Goal: Task Accomplishment & Management: Manage account settings

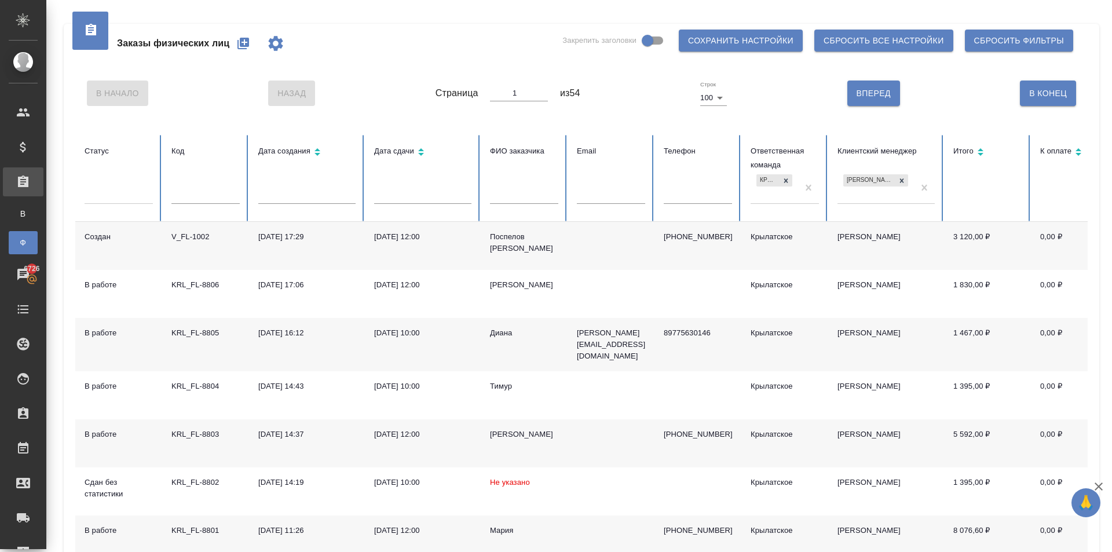
click at [503, 528] on div "[PERSON_NAME]" at bounding box center [524, 531] width 68 height 12
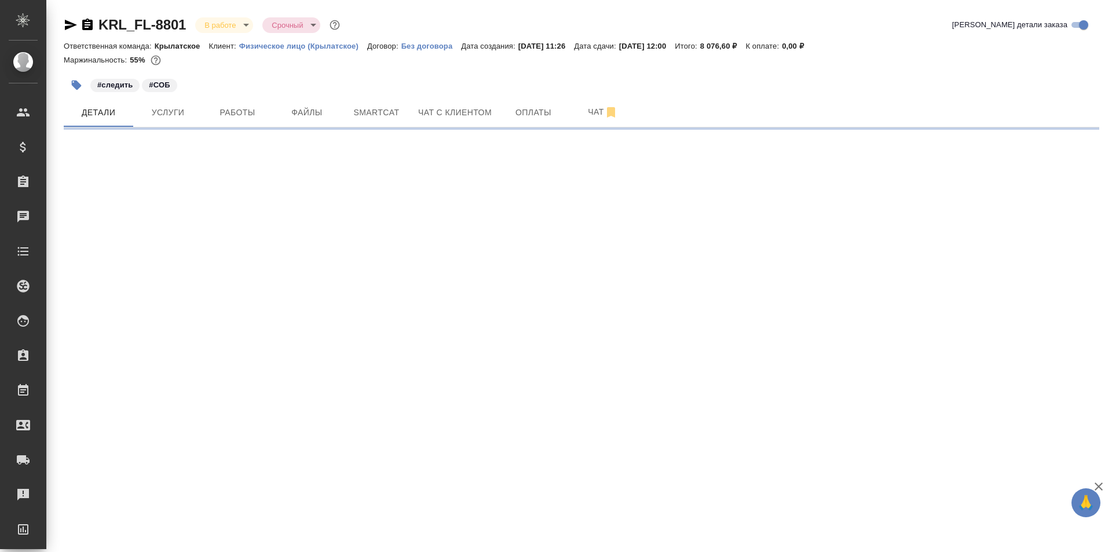
select select "RU"
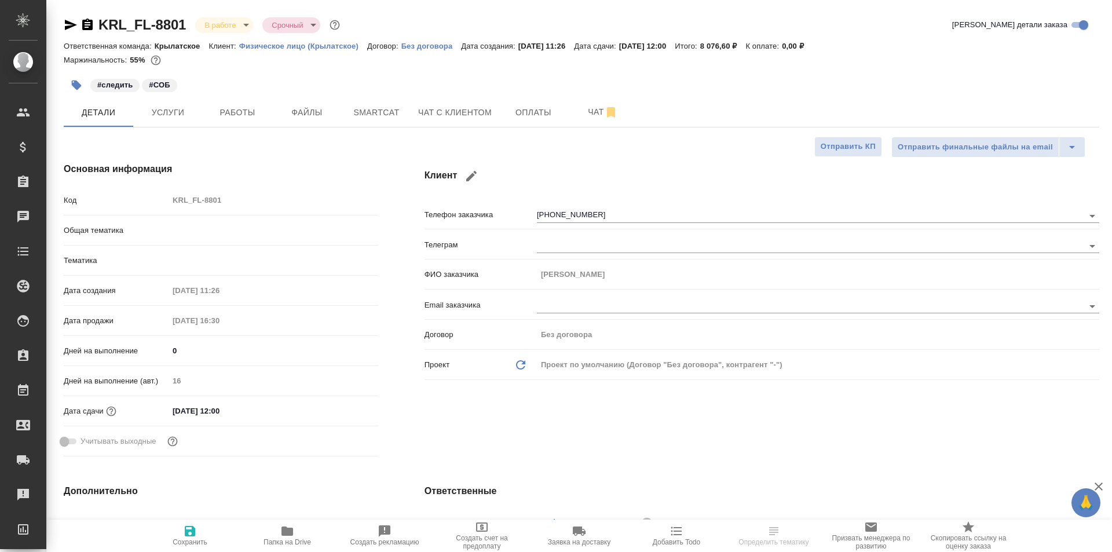
type textarea "x"
type input "Шаблонные документы"
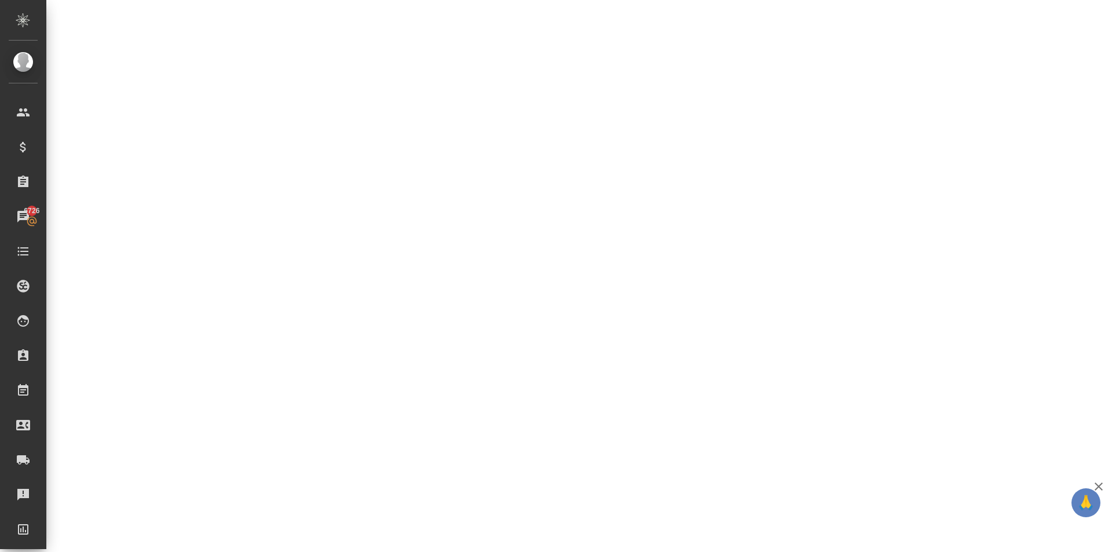
select select "RU"
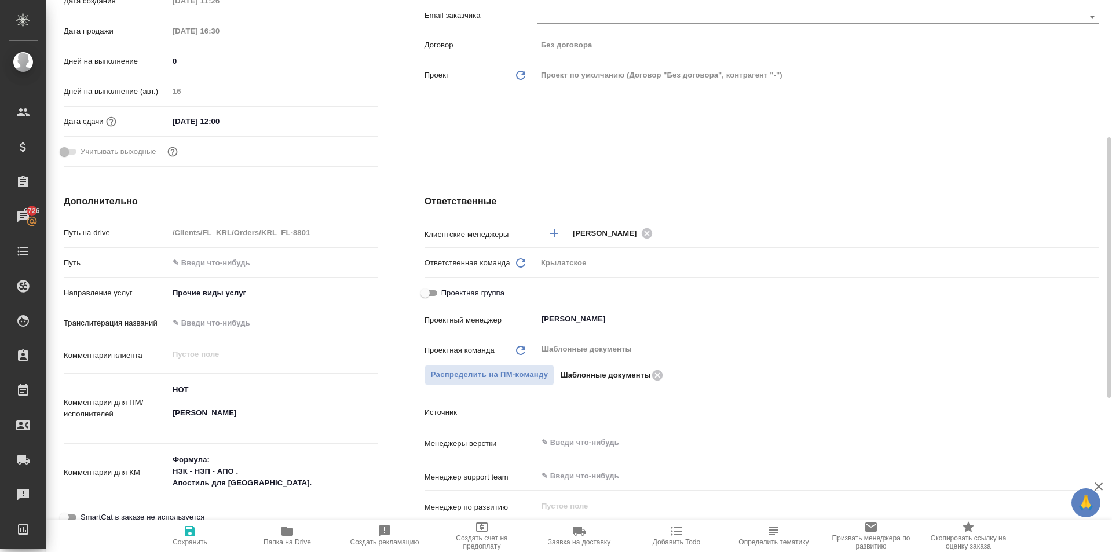
type textarea "x"
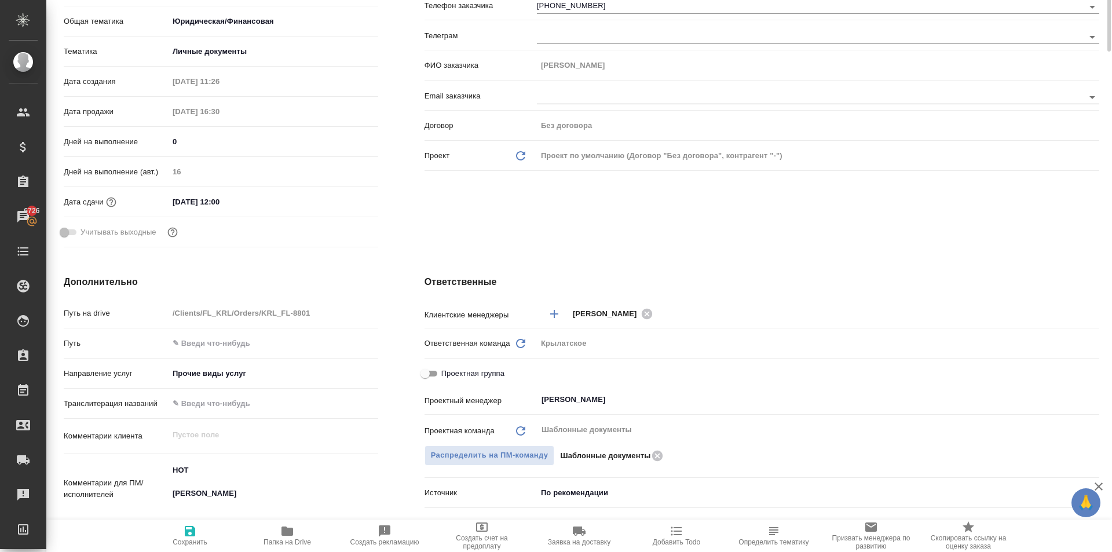
scroll to position [0, 0]
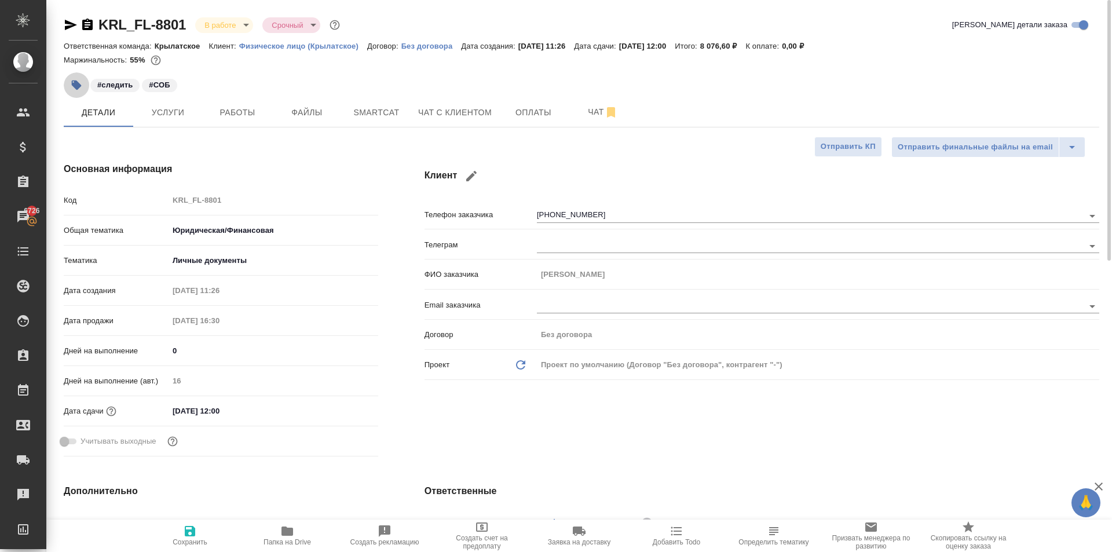
click at [65, 85] on button "button" at bounding box center [76, 84] width 25 height 25
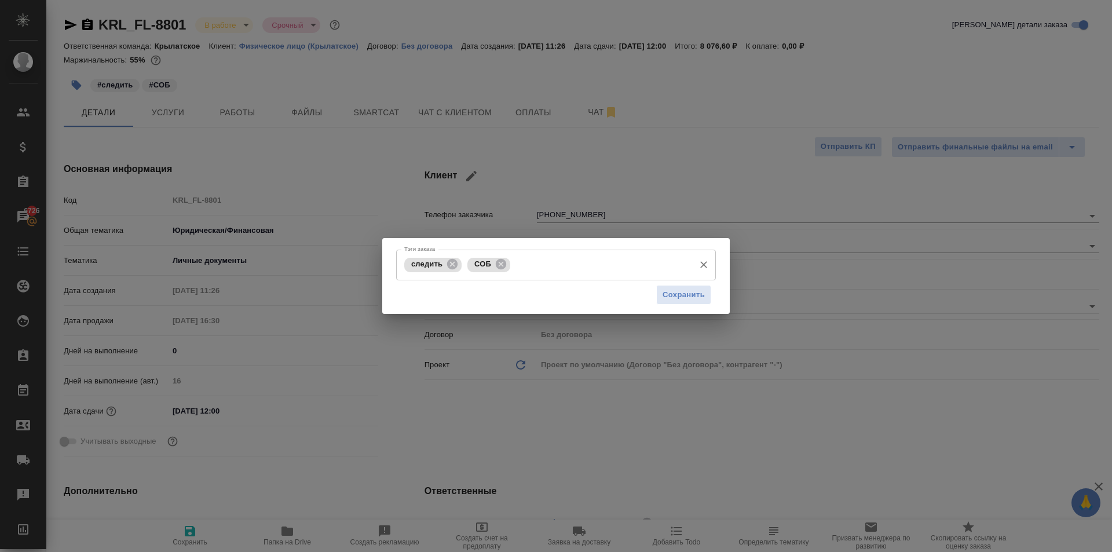
click at [557, 275] on div "следить СОБ Тэги заказа" at bounding box center [556, 265] width 320 height 31
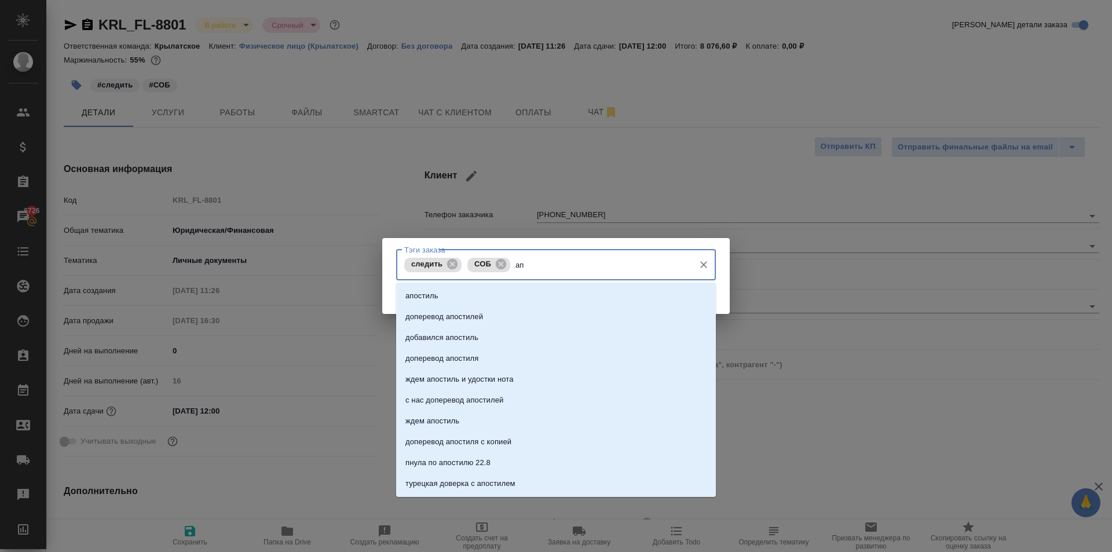
type input "[PERSON_NAME]"
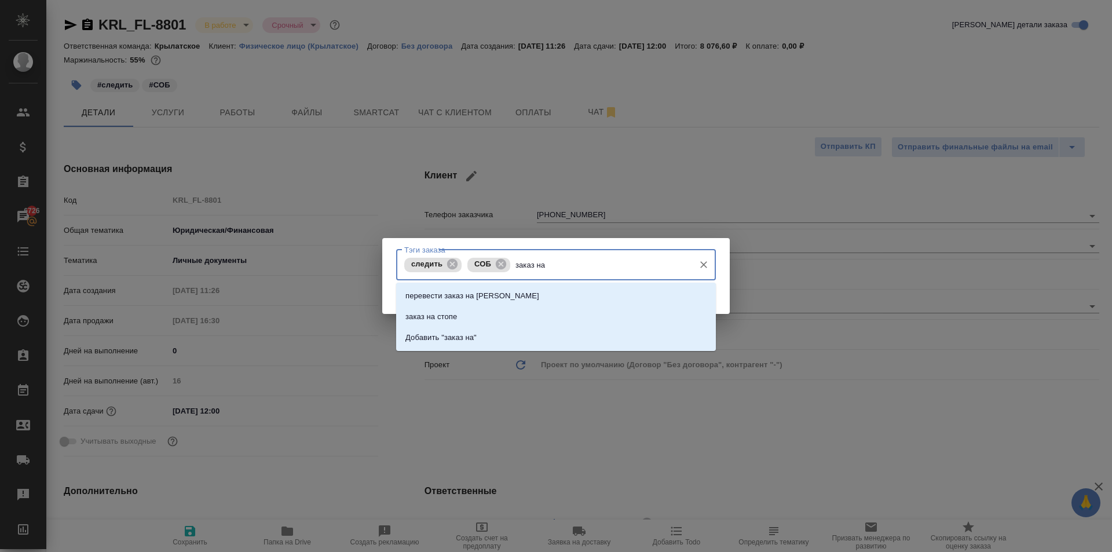
type input "заказ на"
click at [515, 309] on li "заказ на стопе" at bounding box center [556, 316] width 320 height 21
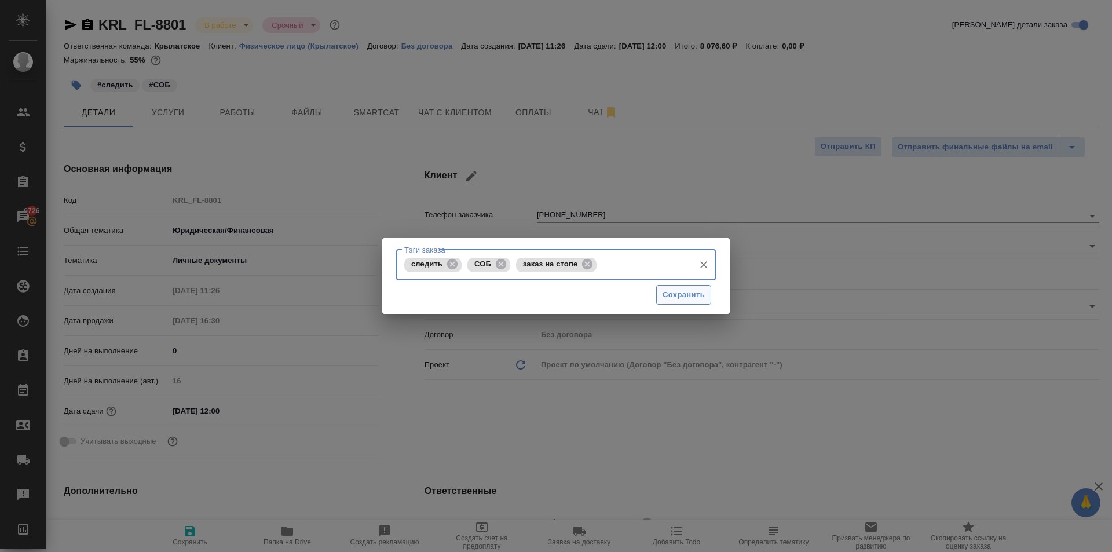
click at [663, 295] on button "Сохранить" at bounding box center [683, 295] width 55 height 20
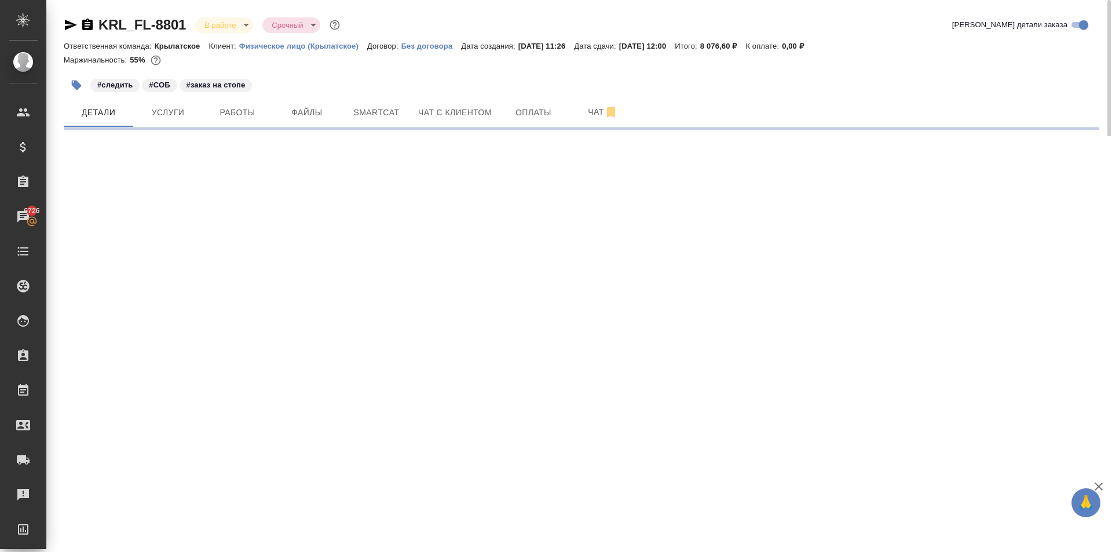
select select "RU"
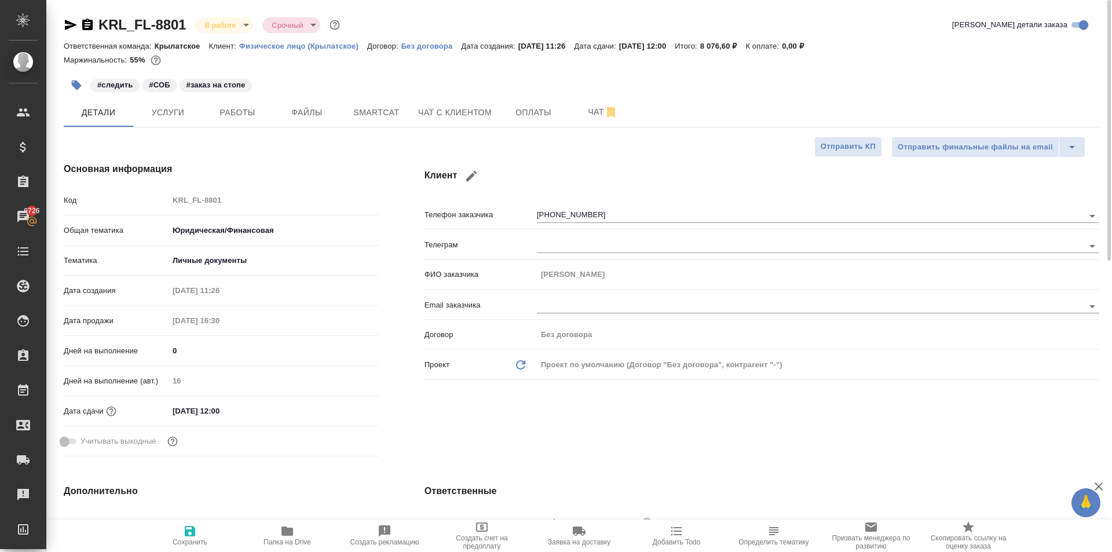
type textarea "x"
click at [79, 87] on icon "button" at bounding box center [77, 86] width 10 height 10
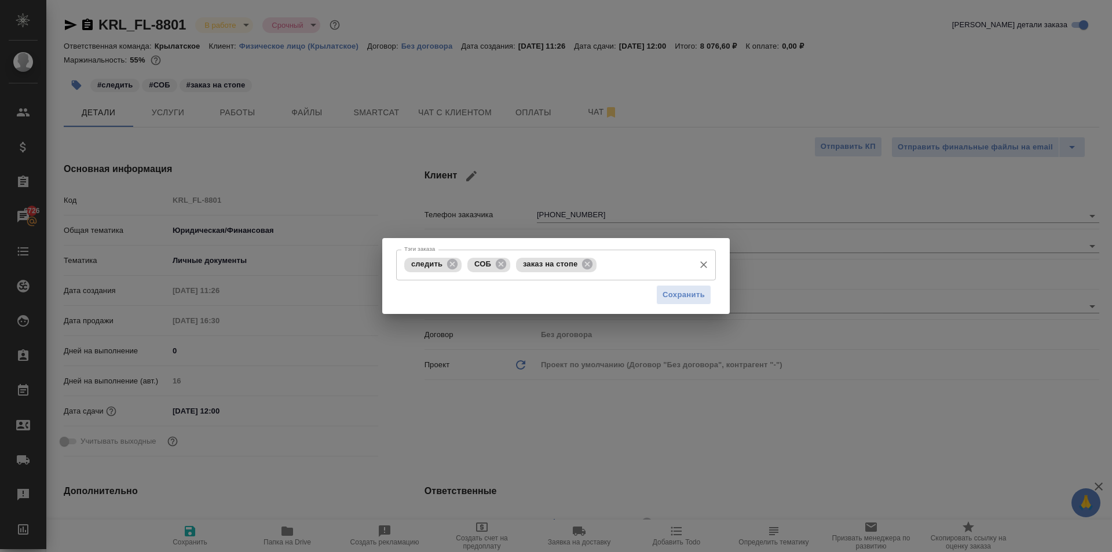
click at [621, 264] on input "Тэги заказа" at bounding box center [643, 265] width 89 height 20
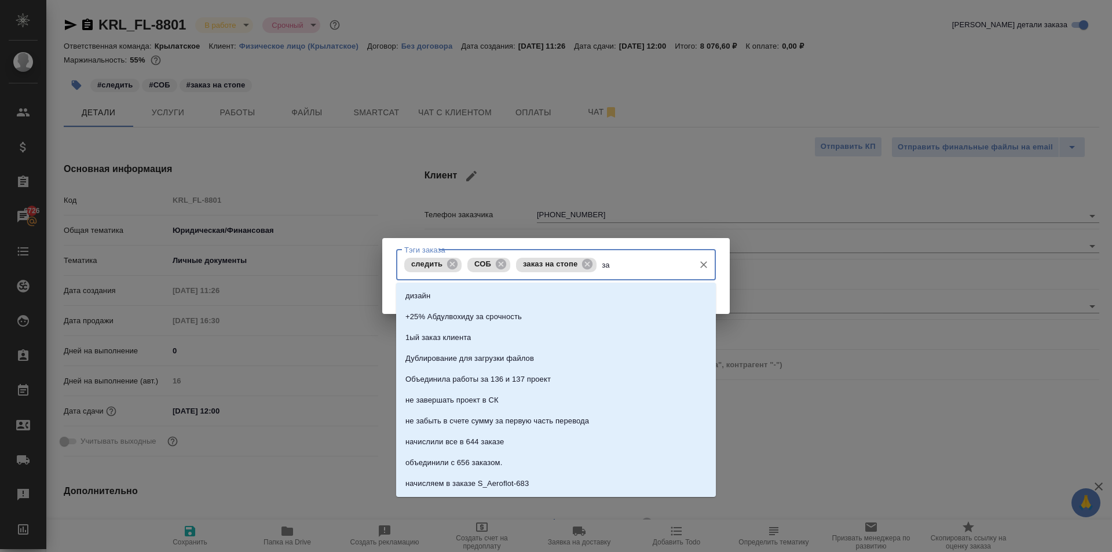
type input "з"
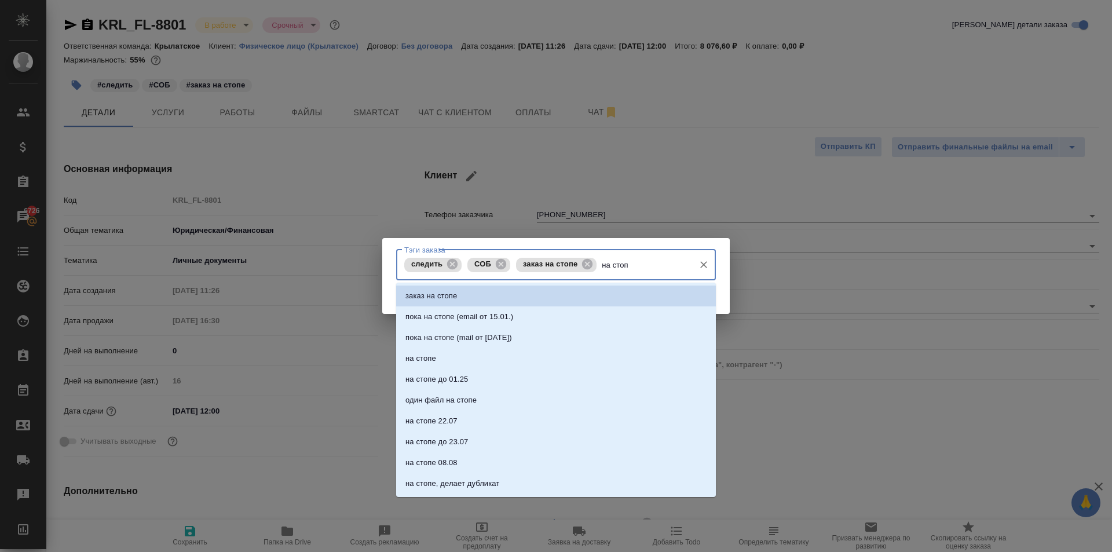
type input "на стопе"
click at [511, 289] on li "заказ на стопе" at bounding box center [556, 296] width 320 height 21
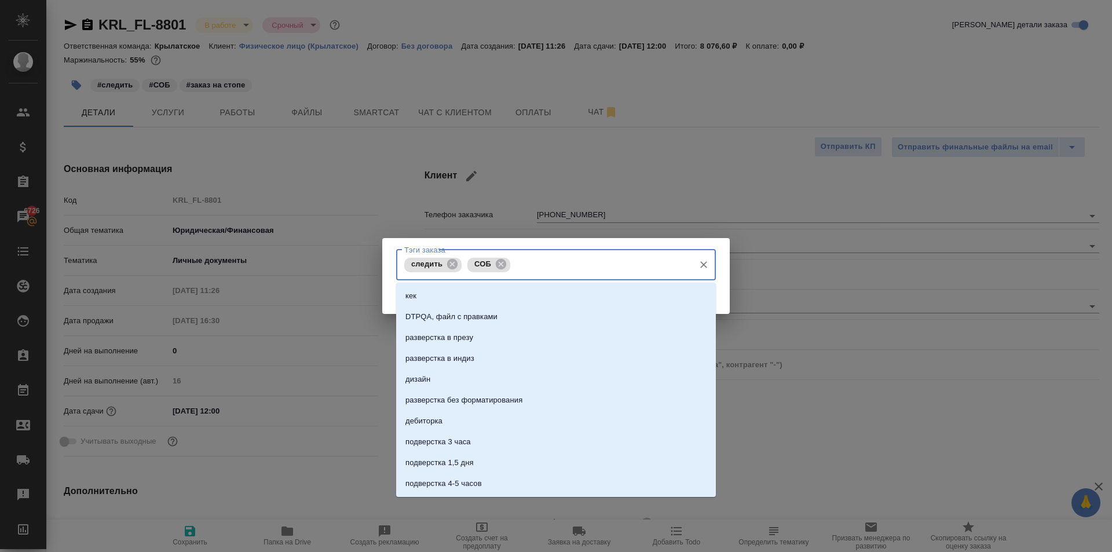
click at [558, 266] on input "Тэги заказа" at bounding box center [600, 265] width 175 height 20
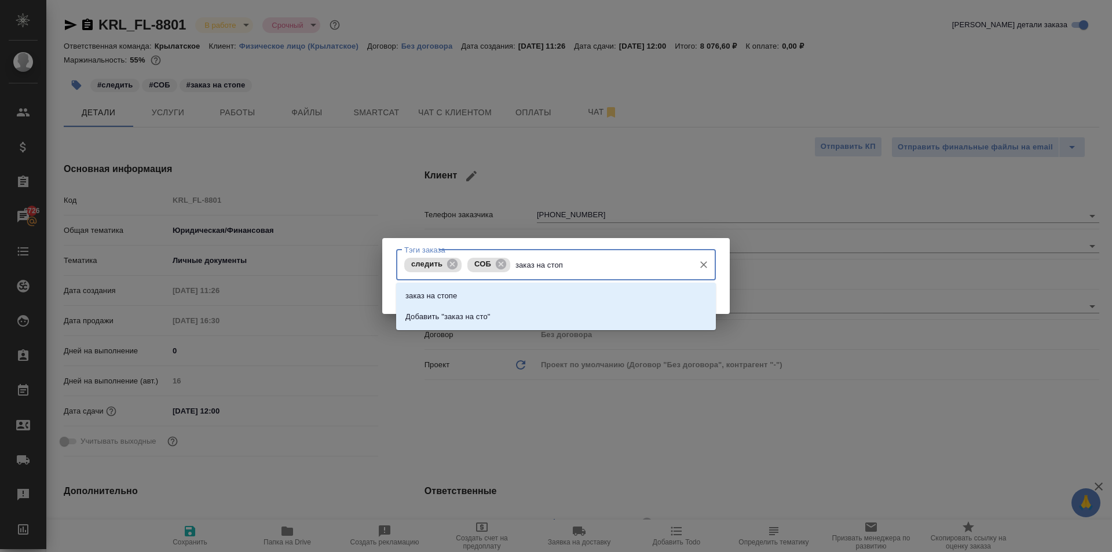
type input "заказ на стопе"
click at [466, 296] on li "заказ на стопе" at bounding box center [556, 296] width 320 height 21
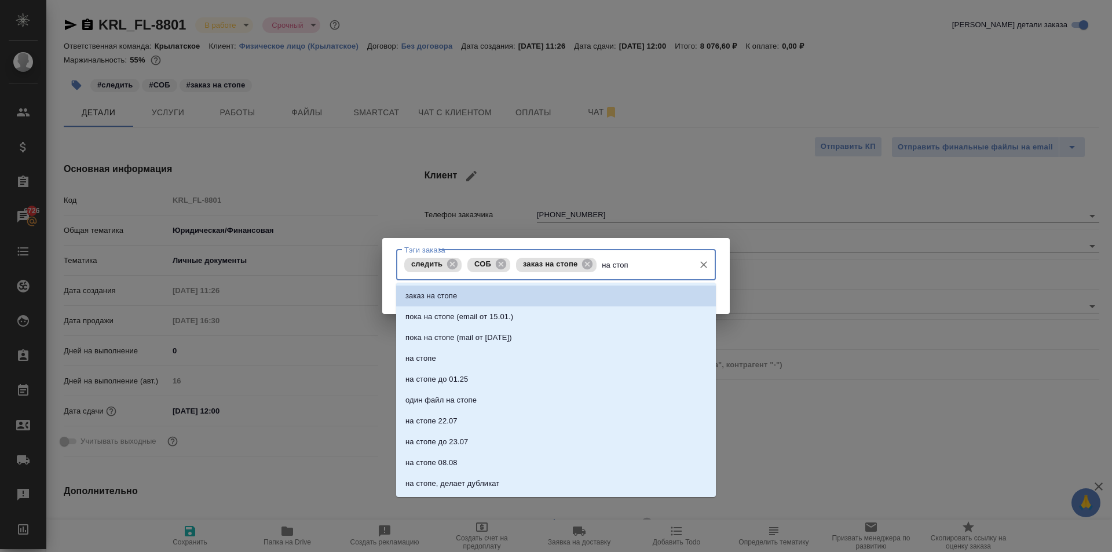
type input "на стопе"
click at [523, 352] on li "на стопе" at bounding box center [556, 358] width 320 height 21
type input "на стопе"
click at [725, 265] on div "[PERSON_NAME] заказа следить СОБ заказ на стопе на стопе [PERSON_NAME] заказа С…" at bounding box center [556, 276] width 348 height 76
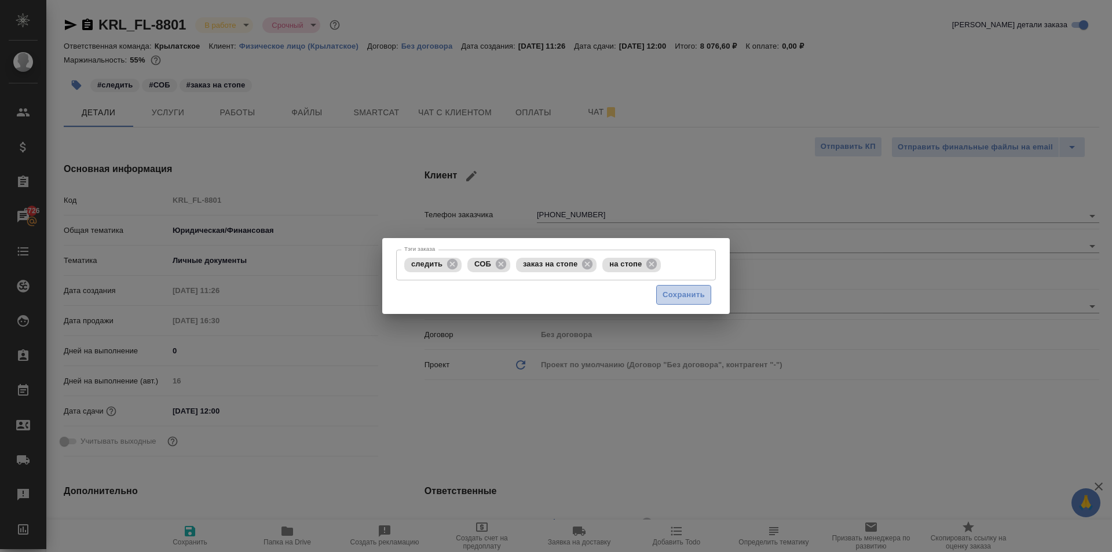
click at [703, 290] on span "Сохранить" at bounding box center [684, 294] width 42 height 13
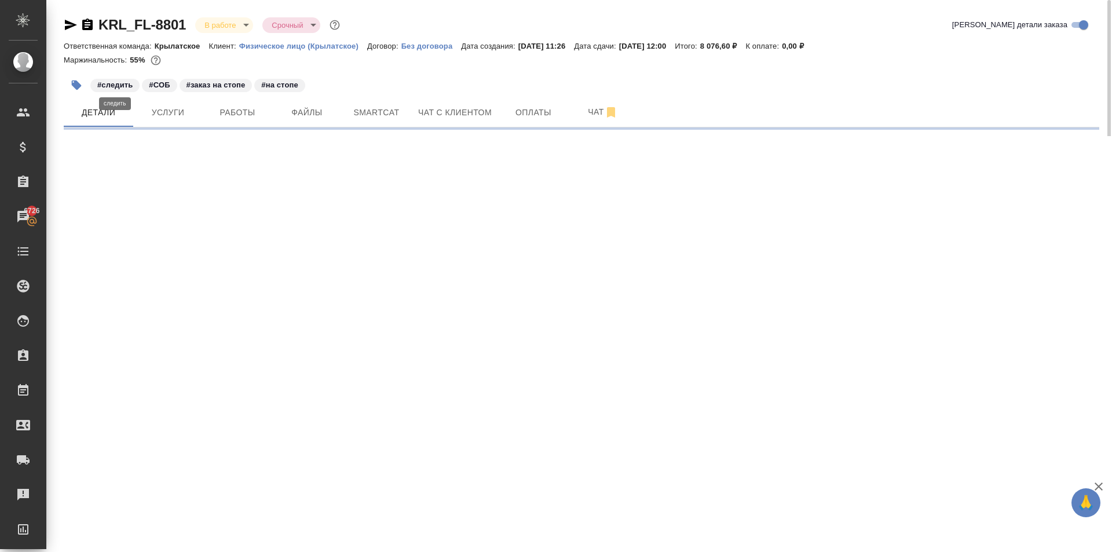
select select "RU"
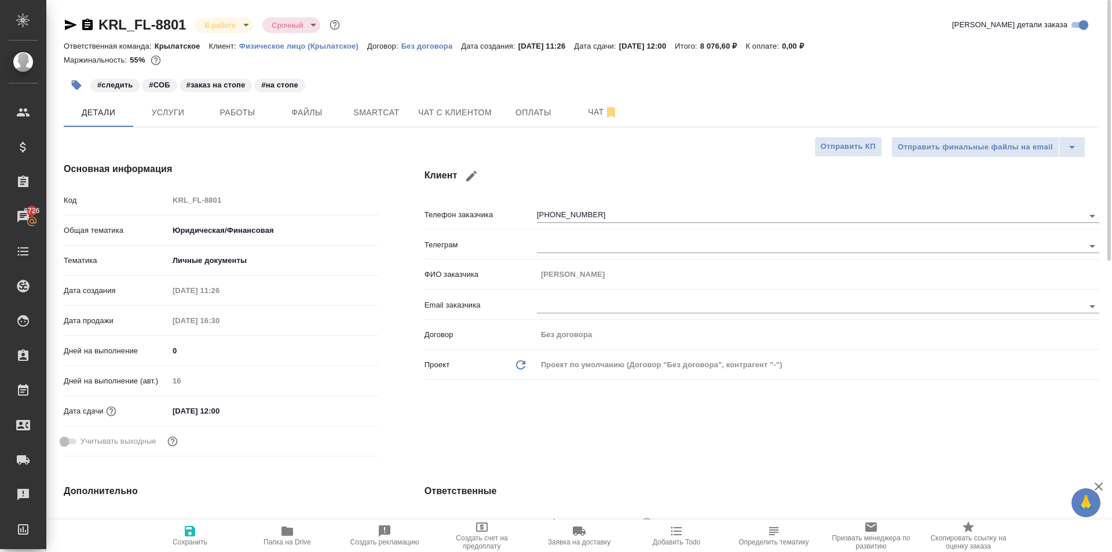
type textarea "x"
click at [76, 84] on icon "button" at bounding box center [77, 86] width 10 height 10
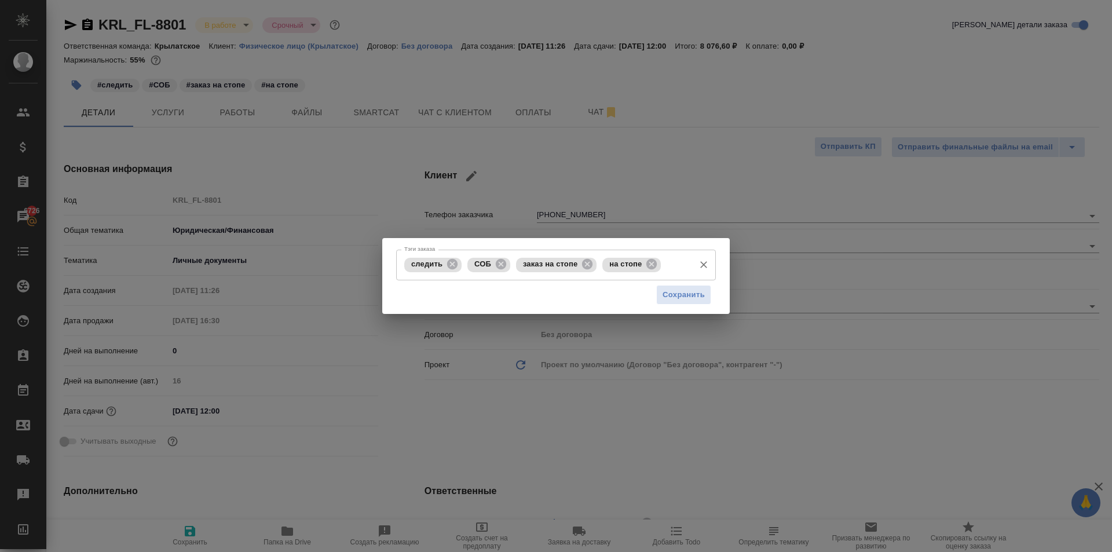
click at [679, 262] on input "Тэги заказа" at bounding box center [676, 265] width 25 height 20
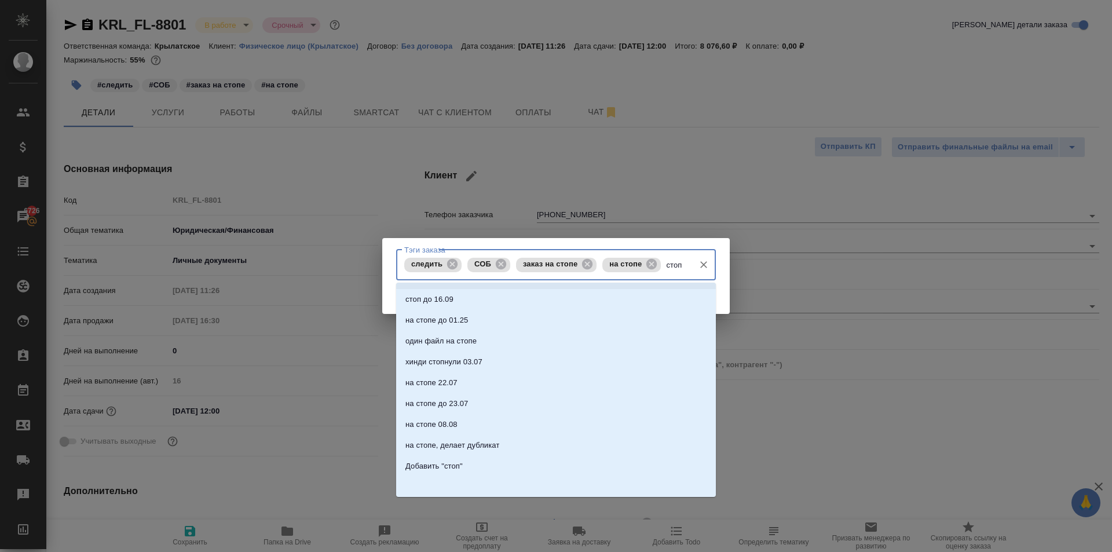
scroll to position [123, 0]
type input "стоп"
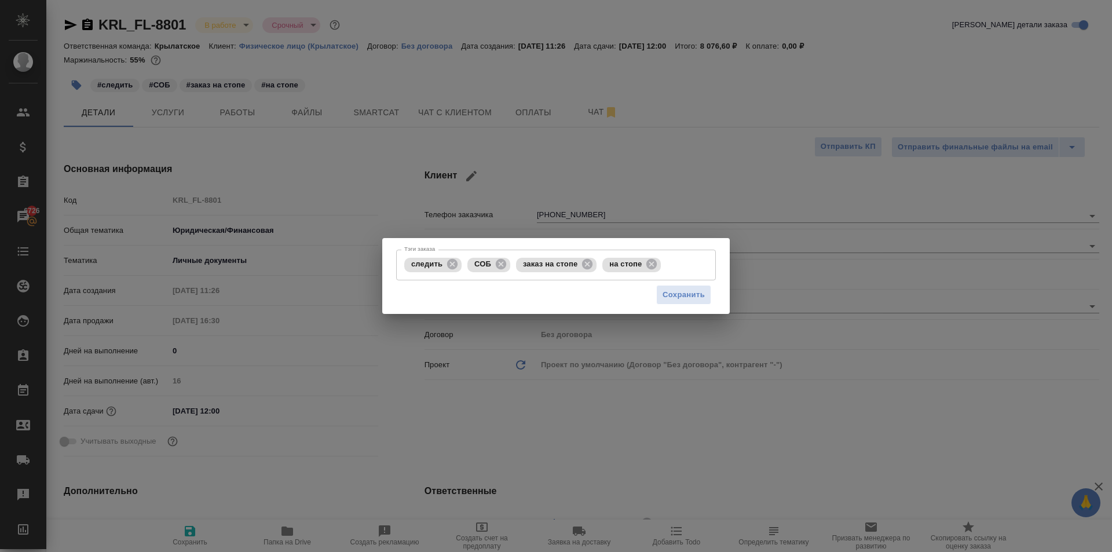
click at [750, 269] on div "[PERSON_NAME] заказа следить СОБ заказ на стопе на стопе [PERSON_NAME] заказа С…" at bounding box center [556, 276] width 1112 height 552
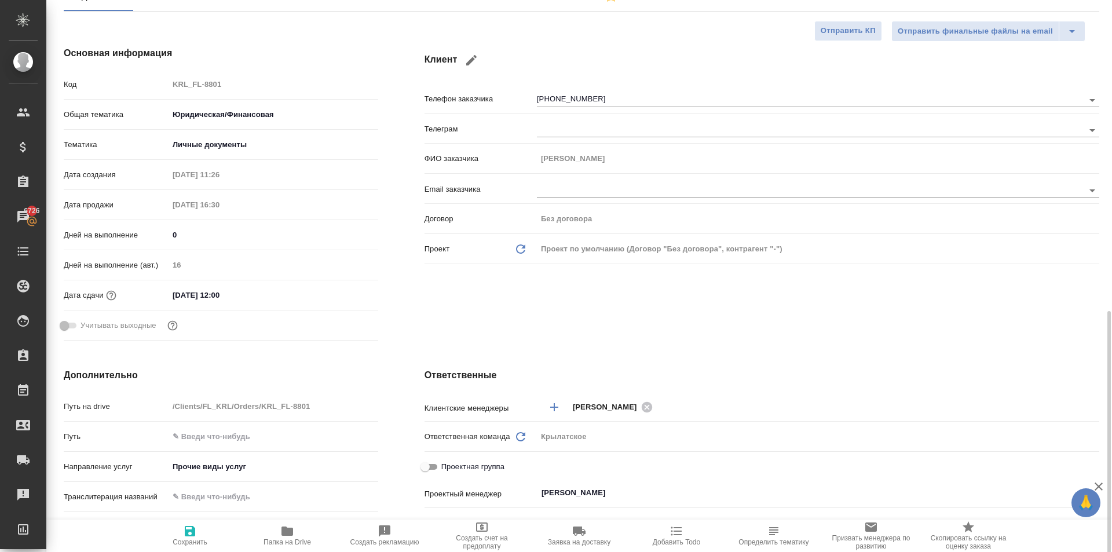
scroll to position [0, 0]
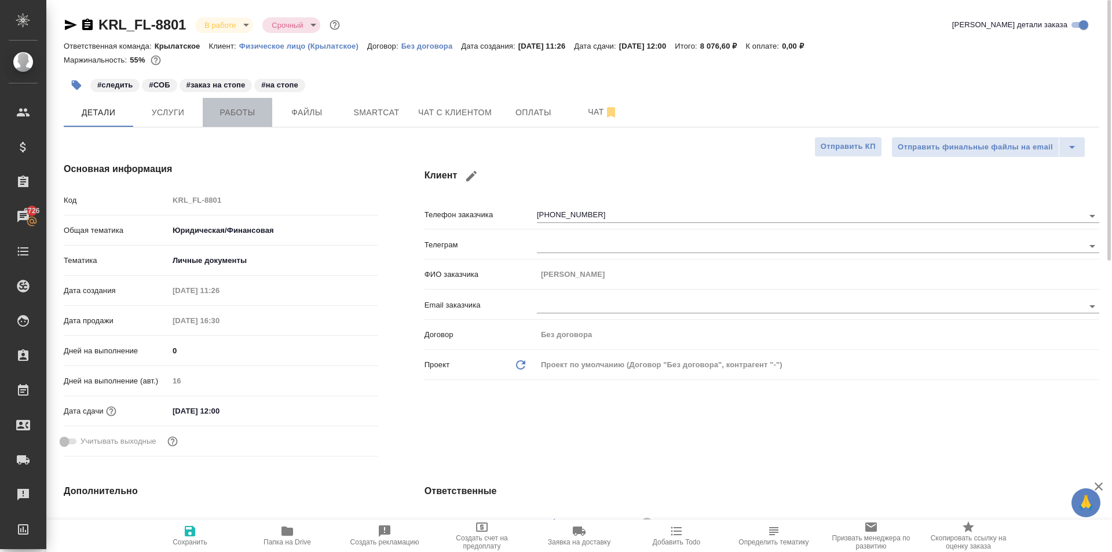
click at [226, 109] on span "Работы" at bounding box center [238, 112] width 56 height 14
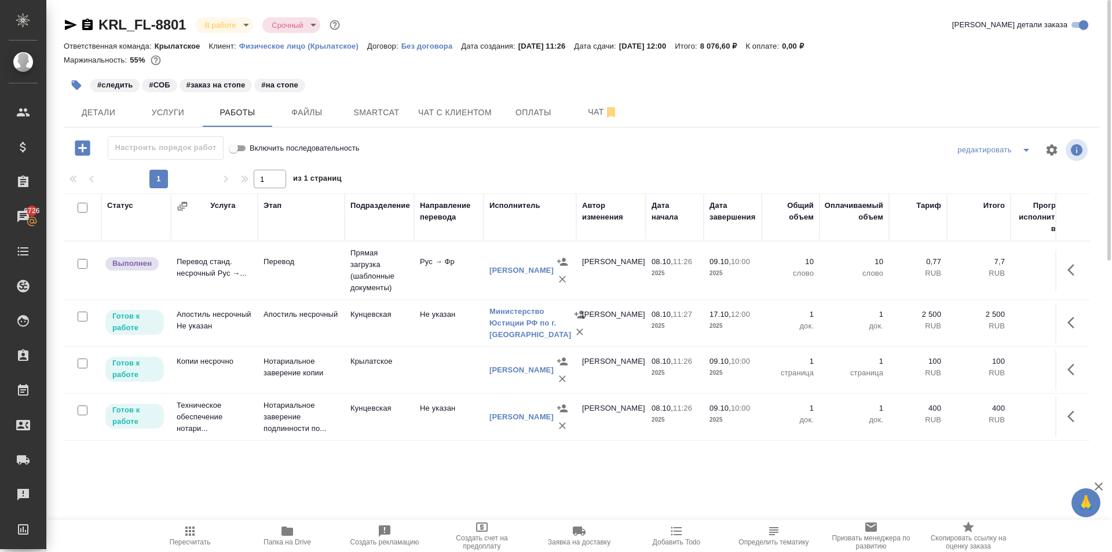
click at [156, 531] on span "Пересчитать" at bounding box center [189, 535] width 83 height 22
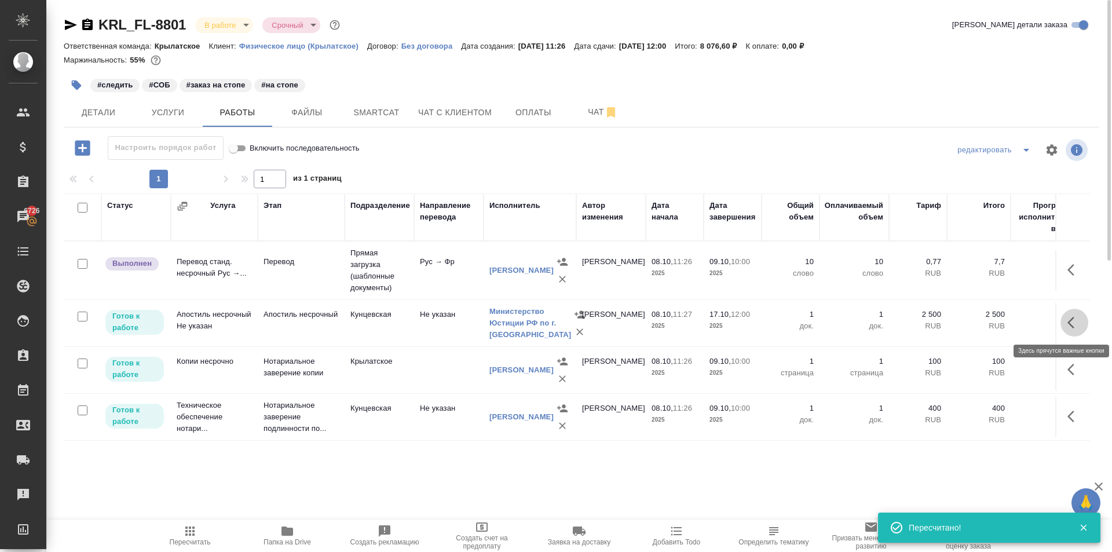
click at [1068, 324] on icon "button" at bounding box center [1074, 323] width 14 height 14
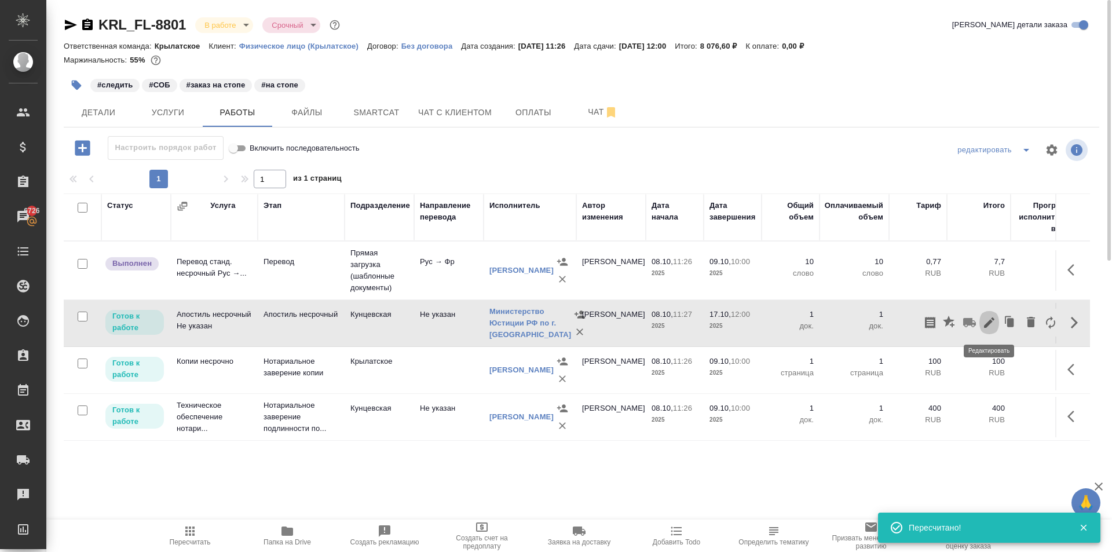
click at [987, 327] on icon "button" at bounding box center [989, 323] width 14 height 14
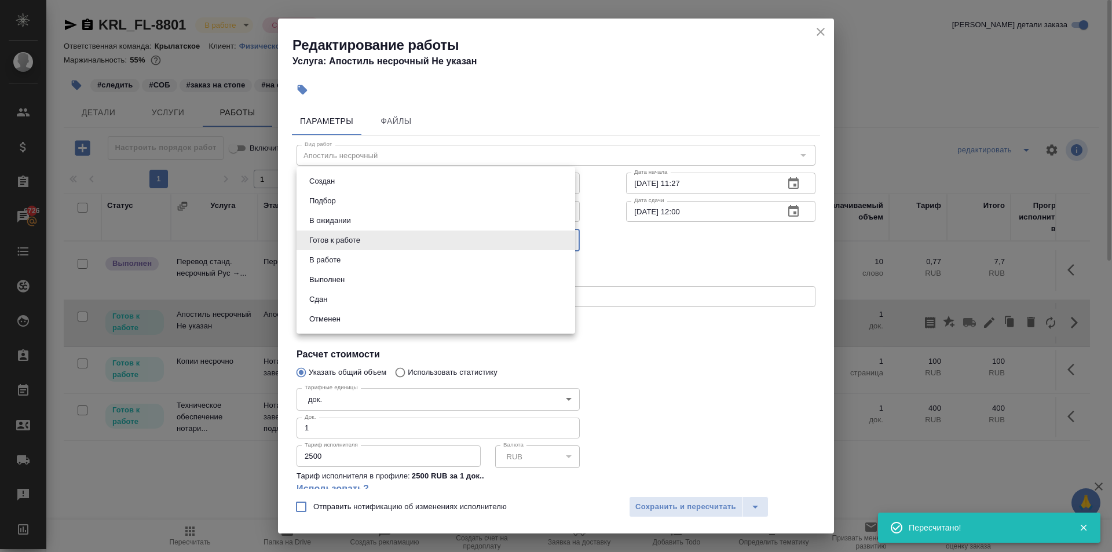
click at [361, 239] on body "🙏 .cls-1 fill:#fff; AWATERA [PERSON_NAME] Спецификации Заказы 6726 Чаты Todo Пр…" at bounding box center [556, 276] width 1112 height 552
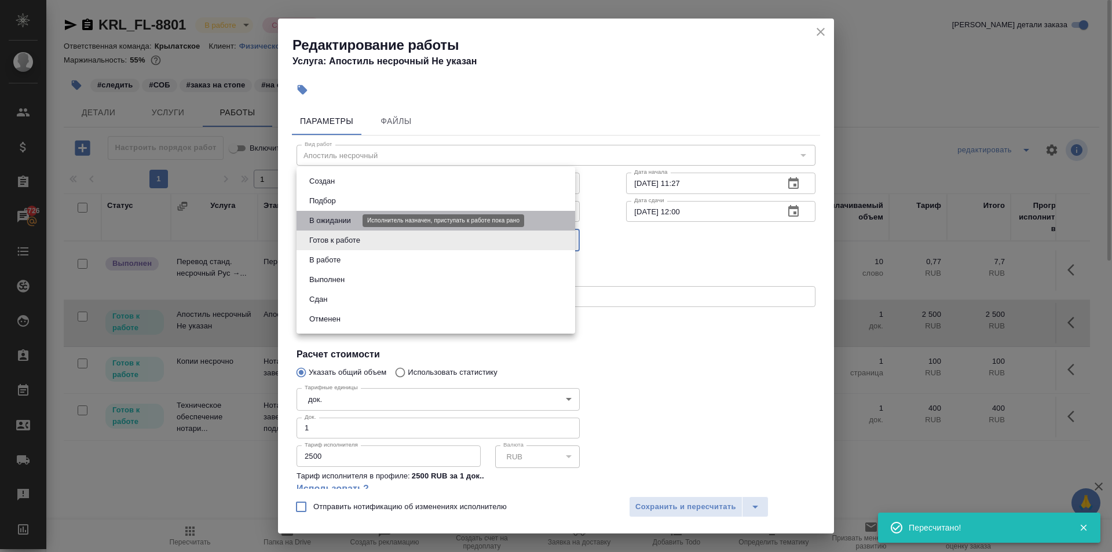
click at [335, 217] on button "В ожидании" at bounding box center [330, 220] width 49 height 13
type input "pending"
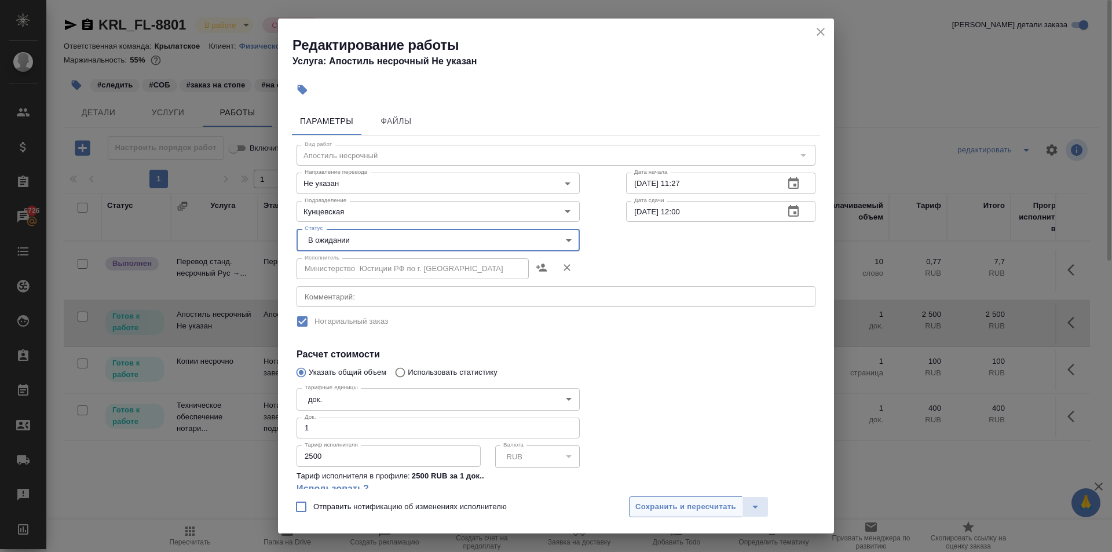
click at [667, 502] on span "Сохранить и пересчитать" at bounding box center [685, 506] width 101 height 13
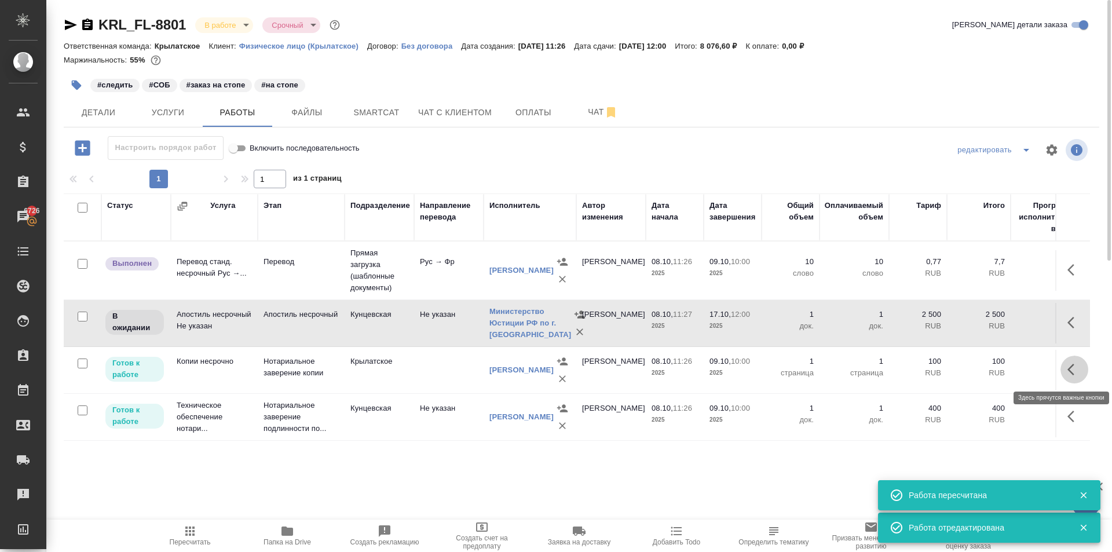
click at [1075, 375] on icon "button" at bounding box center [1074, 370] width 14 height 14
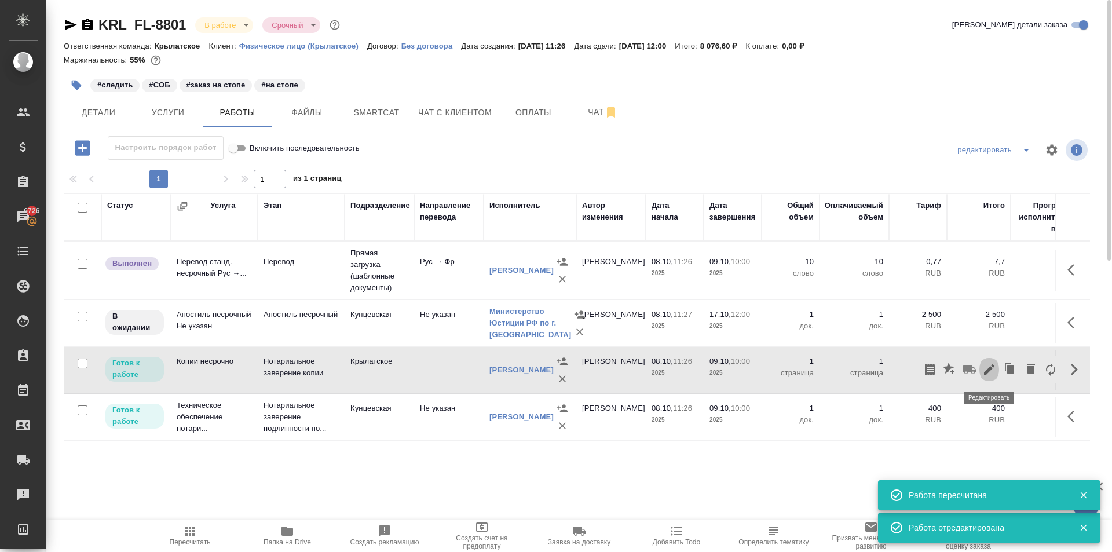
click at [993, 367] on icon "button" at bounding box center [989, 369] width 10 height 10
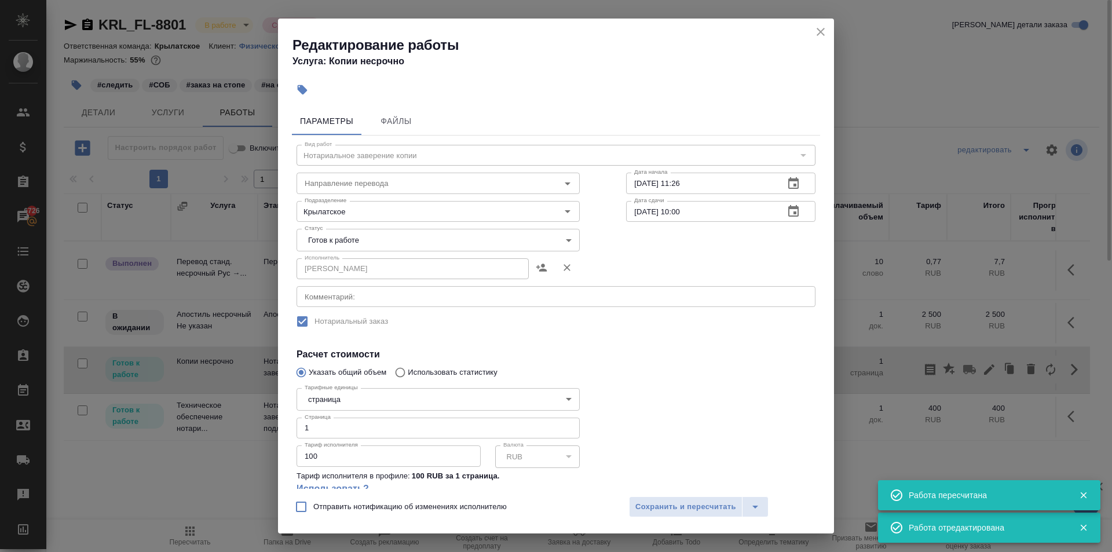
click at [327, 235] on body "🙏 .cls-1 fill:#fff; AWATERA [PERSON_NAME] Спецификации Заказы 6726 Чаты Todo Пр…" at bounding box center [556, 276] width 1112 height 552
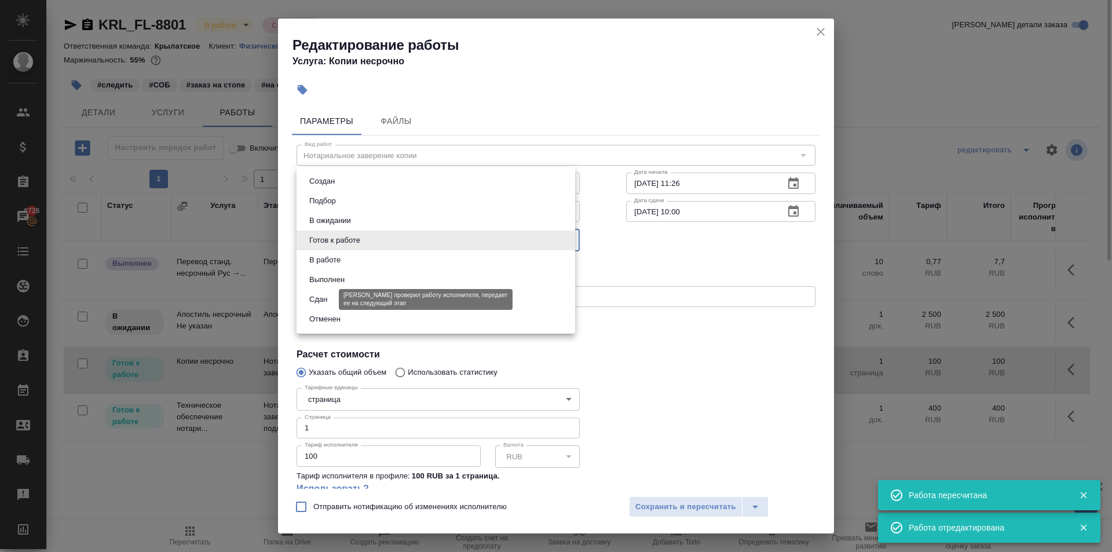
drag, startPoint x: 325, startPoint y: 288, endPoint x: 323, endPoint y: 301, distance: 13.0
click at [323, 301] on ul "Создан Подбор В ожидании Готов к работе В работе Выполнен Сдан Отменен" at bounding box center [436, 250] width 279 height 167
click at [323, 301] on button "Сдан" at bounding box center [318, 299] width 25 height 13
type input "closed"
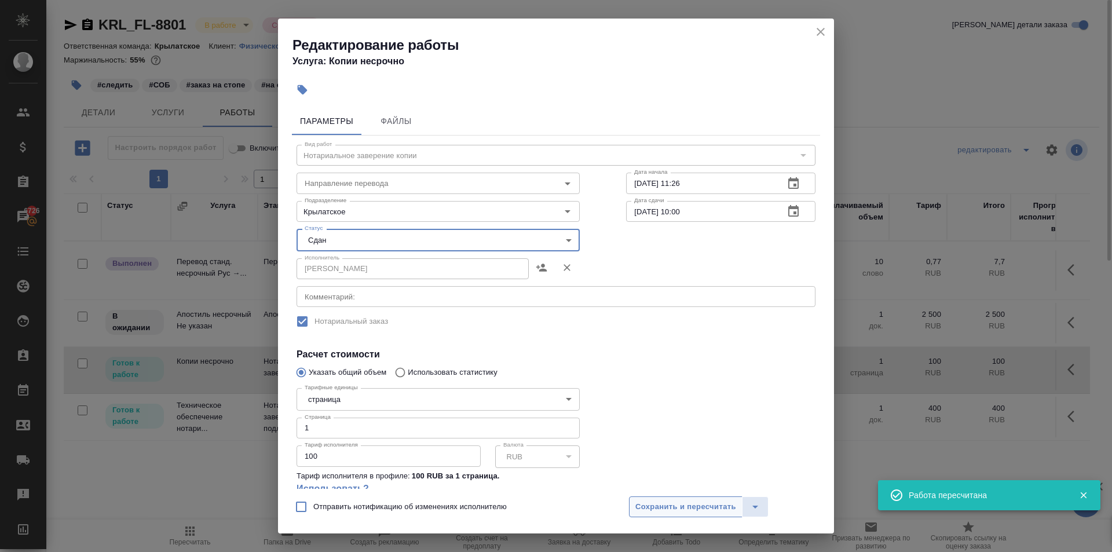
click at [665, 515] on button "Сохранить и пересчитать" at bounding box center [686, 506] width 114 height 21
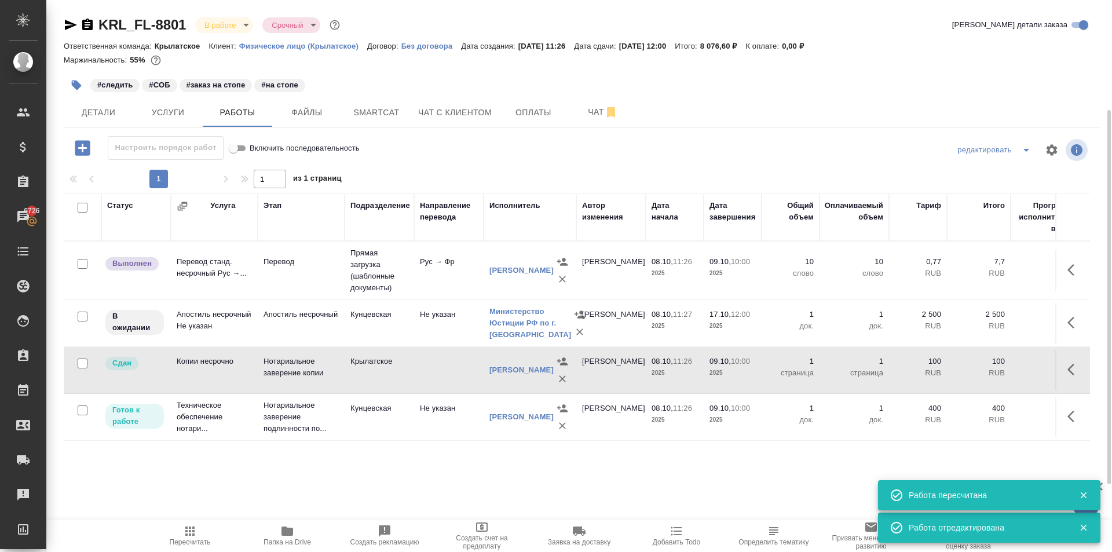
scroll to position [58, 0]
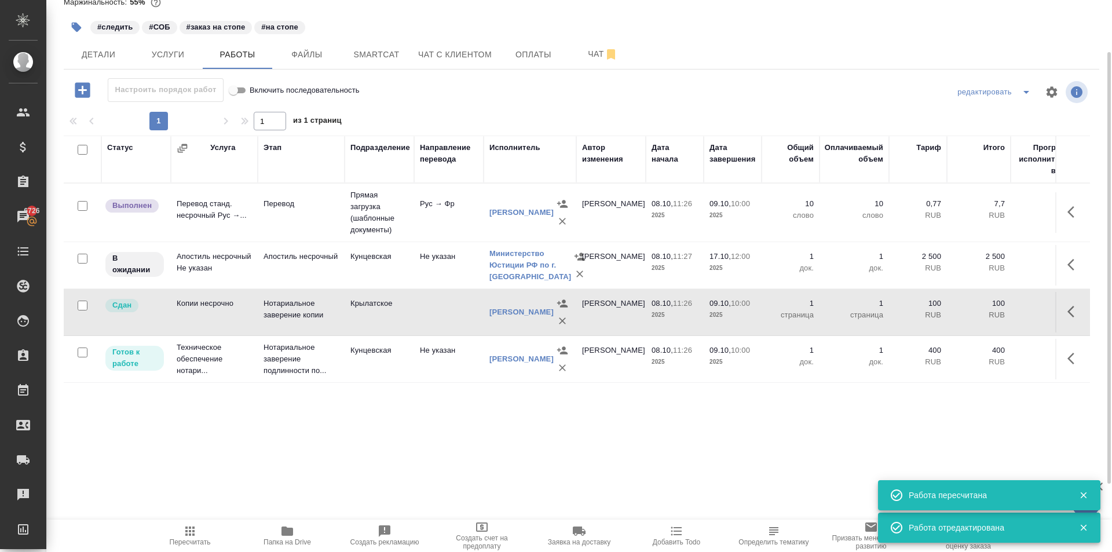
click at [1084, 364] on button "button" at bounding box center [1074, 359] width 28 height 28
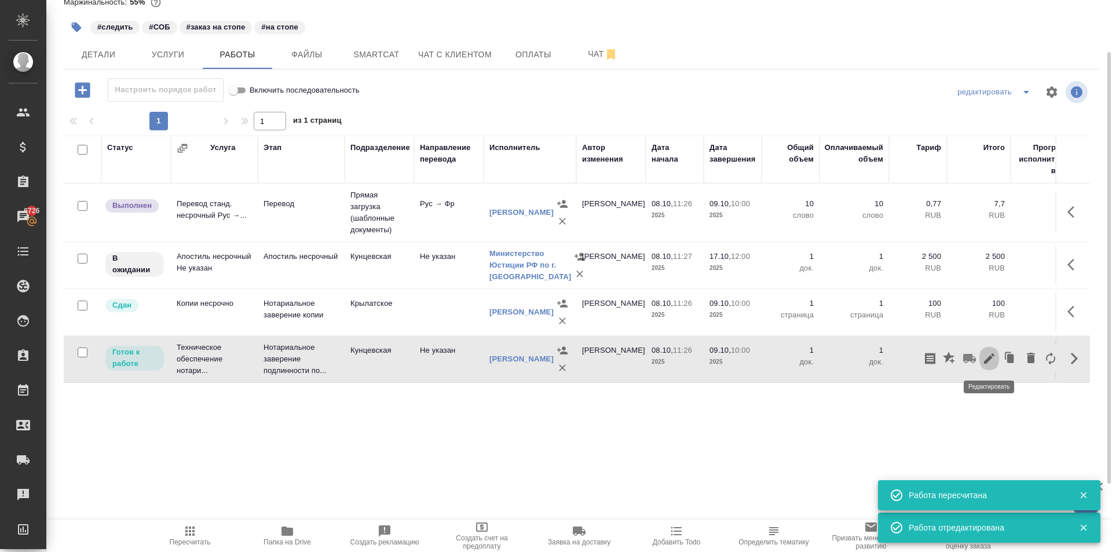
click at [989, 361] on icon "button" at bounding box center [989, 359] width 14 height 14
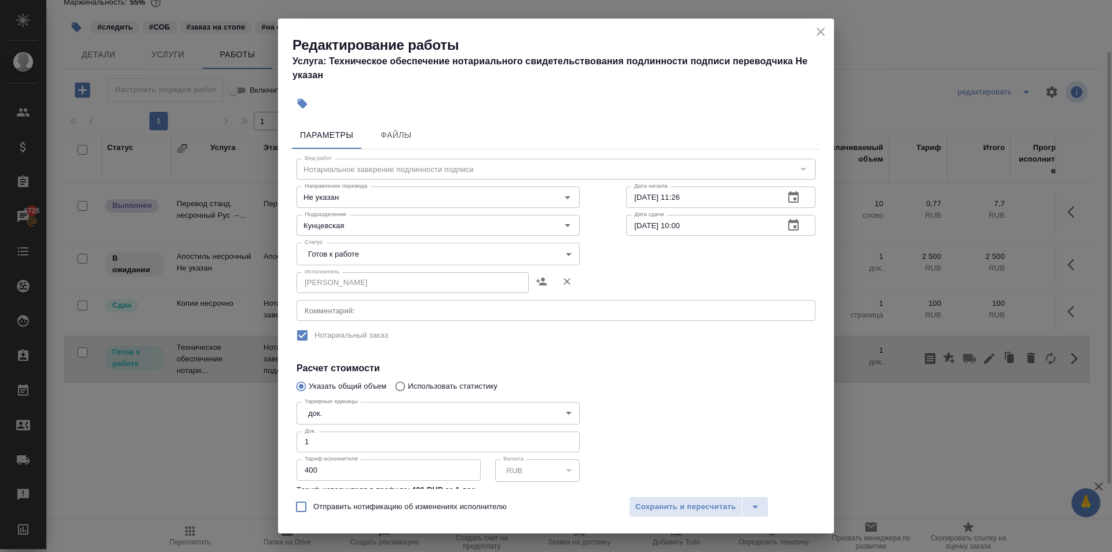
click at [379, 252] on body "🙏 .cls-1 fill:#fff; AWATERA [PERSON_NAME] Спецификации Заказы 6726 Чаты Todo Пр…" at bounding box center [556, 276] width 1112 height 552
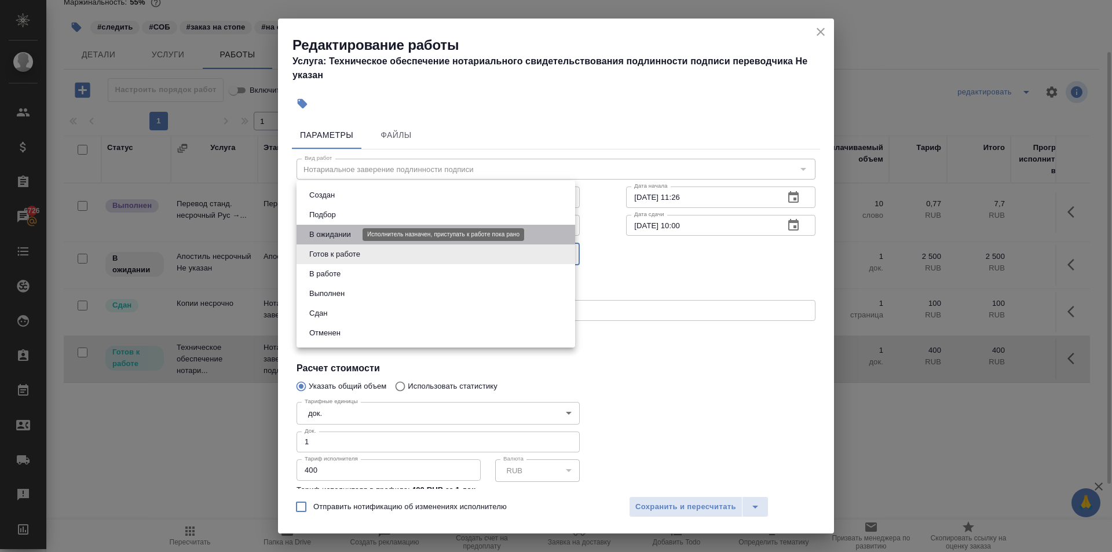
click at [338, 235] on button "В ожидании" at bounding box center [330, 234] width 49 height 13
type input "pending"
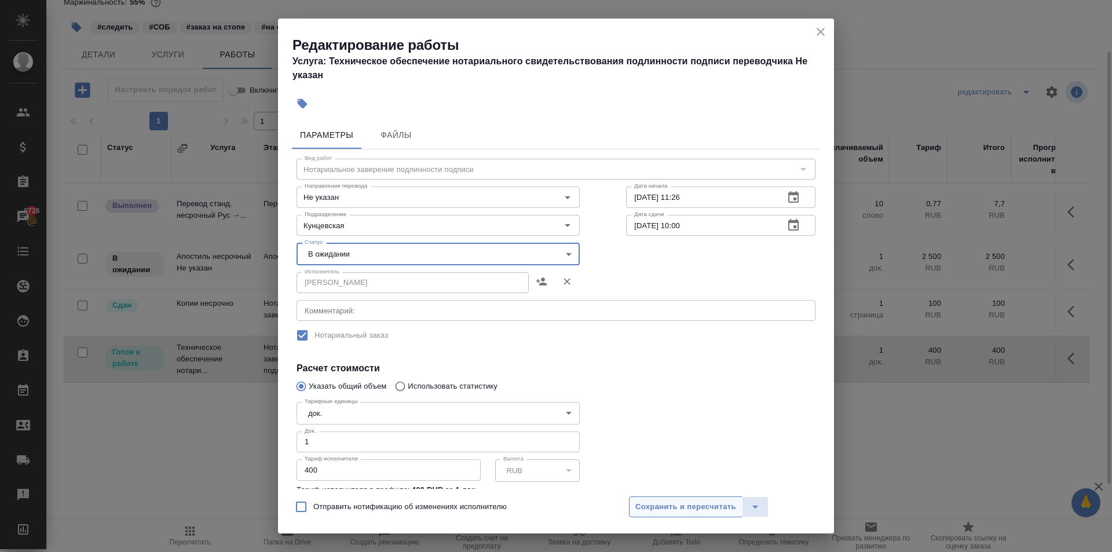
click at [696, 516] on button "Сохранить и пересчитать" at bounding box center [686, 506] width 114 height 21
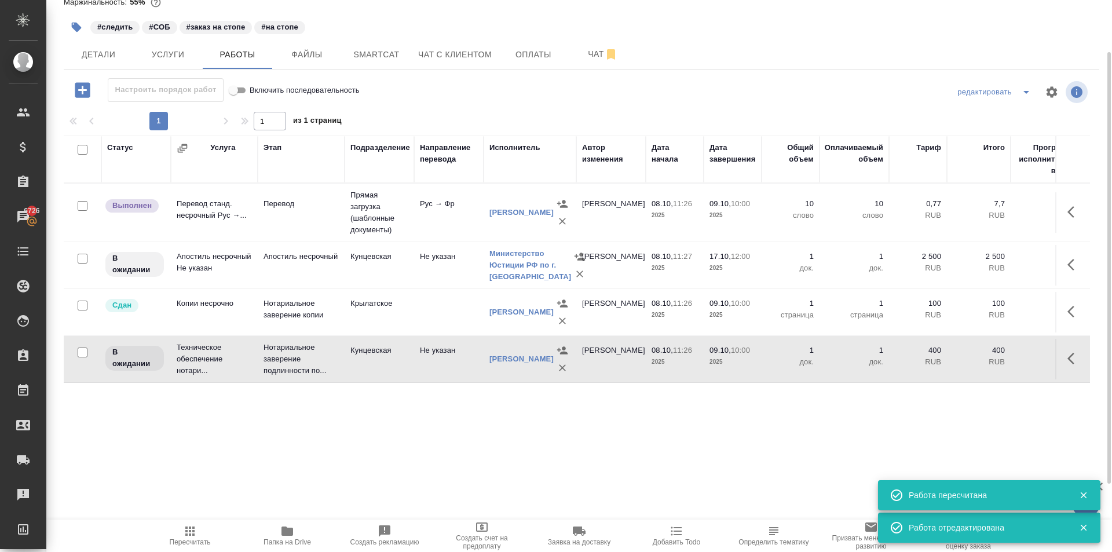
click at [177, 536] on span "Пересчитать" at bounding box center [189, 535] width 83 height 22
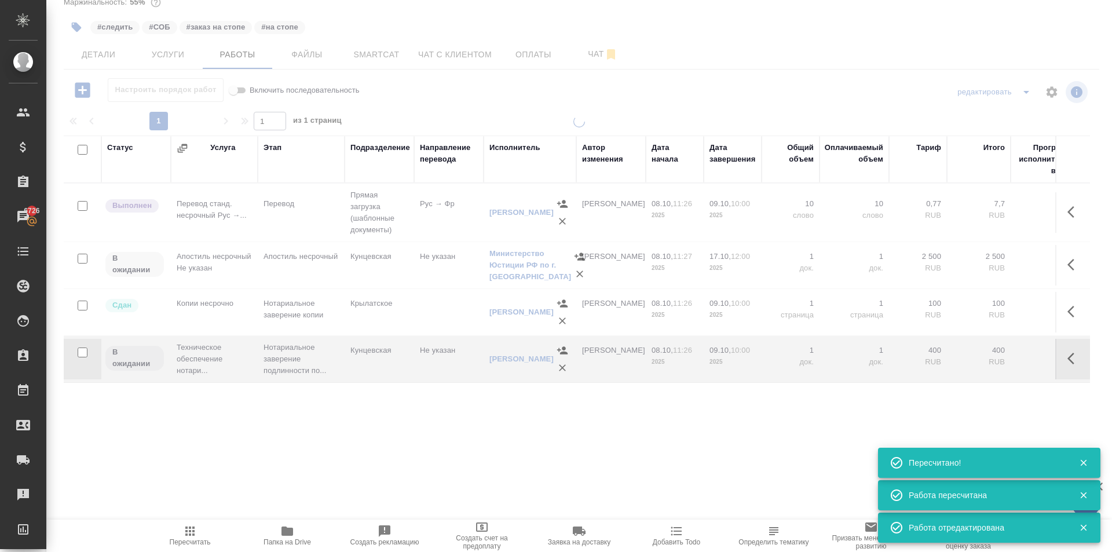
scroll to position [0, 0]
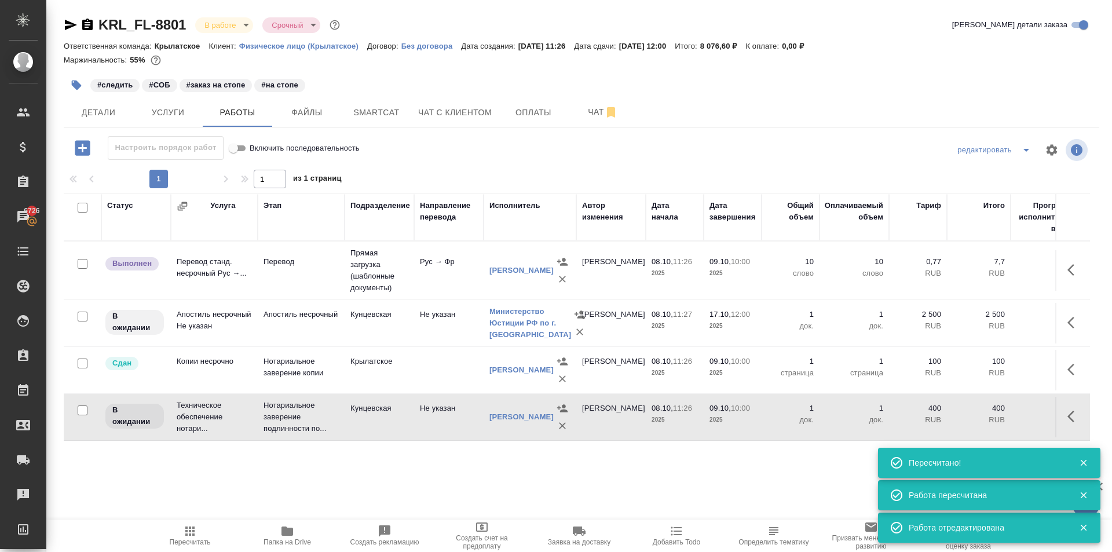
drag, startPoint x: 1080, startPoint y: 275, endPoint x: 1066, endPoint y: 269, distance: 15.4
click at [1079, 275] on icon "button" at bounding box center [1074, 270] width 14 height 14
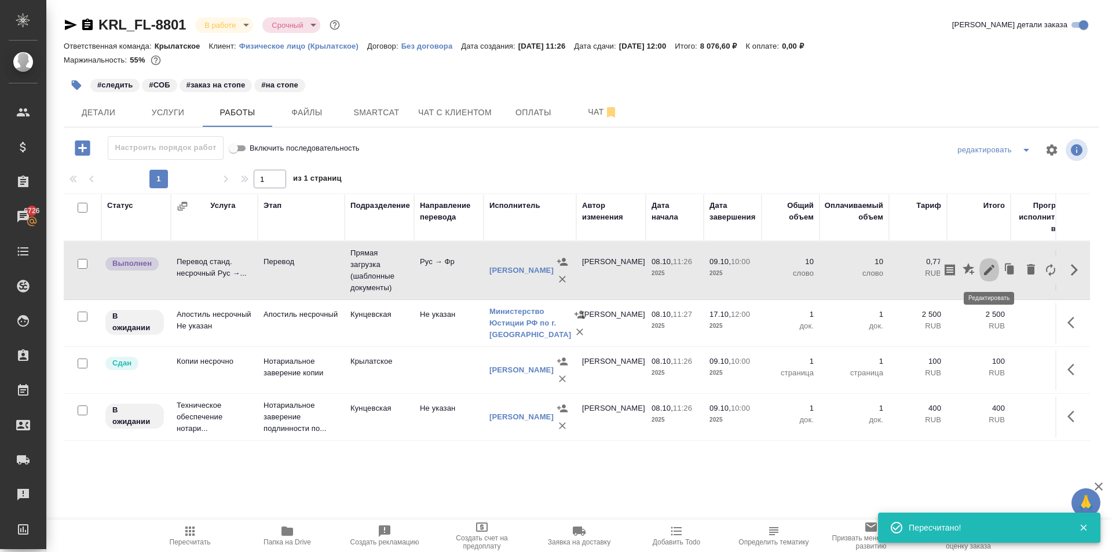
click at [993, 274] on icon "button" at bounding box center [989, 270] width 14 height 14
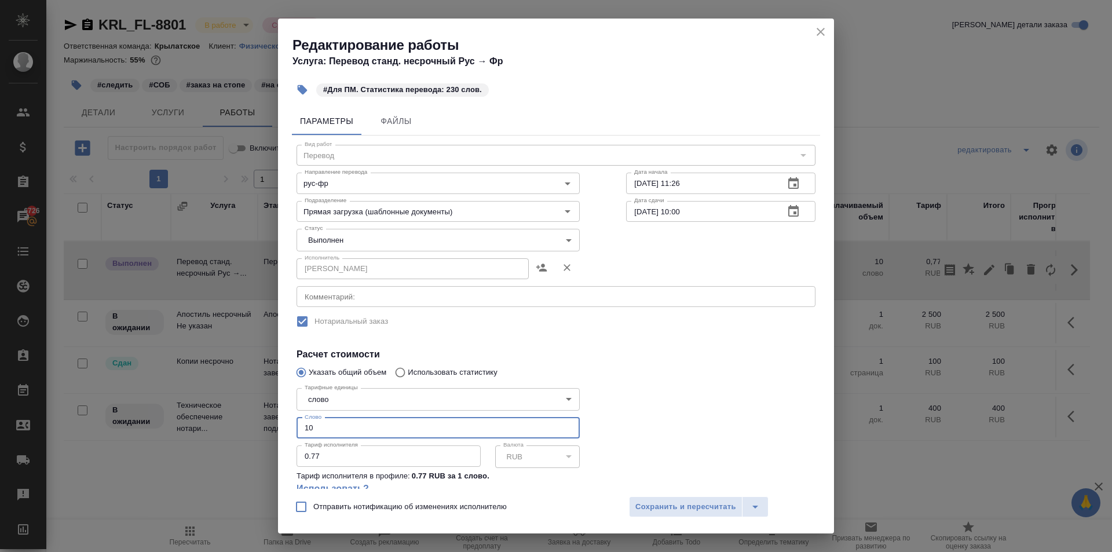
drag, startPoint x: 335, startPoint y: 420, endPoint x: 250, endPoint y: 414, distance: 84.8
click at [249, 414] on div "Редактирование работы Услуга: Перевод станд. несрочный Рус → Фр #Для ПМ. Статис…" at bounding box center [556, 276] width 1112 height 552
type input "230"
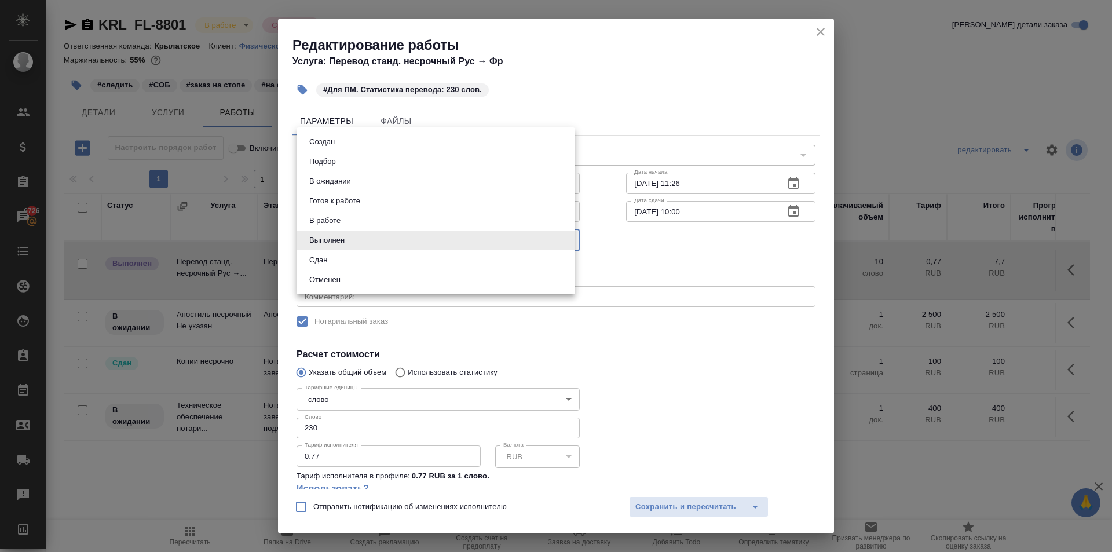
click at [352, 245] on body "🙏 .cls-1 fill:#fff; AWATERA [PERSON_NAME] Спецификации Заказы 6726 Чаты Todo Пр…" at bounding box center [556, 276] width 1112 height 552
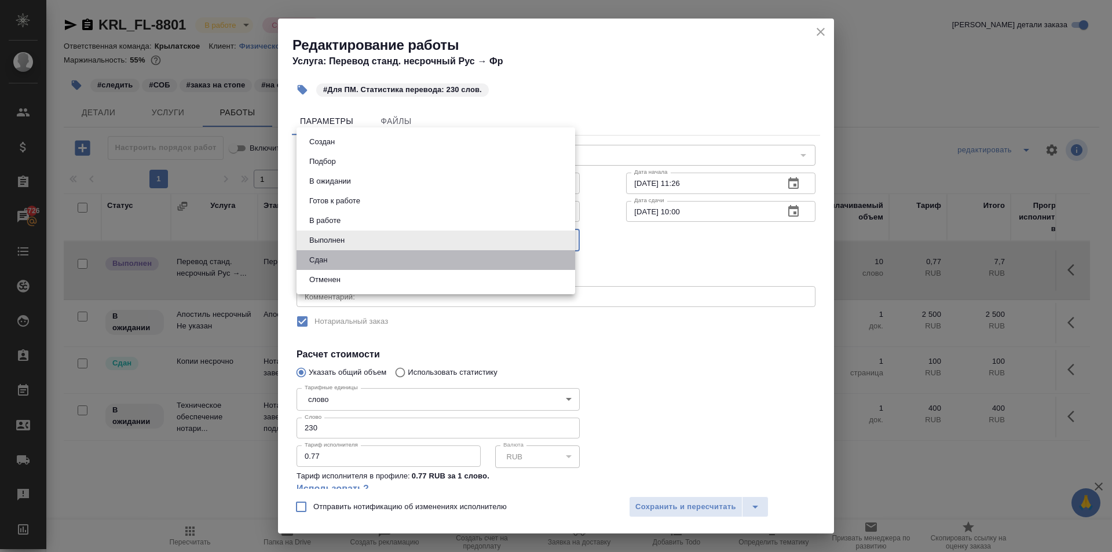
click at [335, 265] on li "Сдан" at bounding box center [436, 260] width 279 height 20
type input "closed"
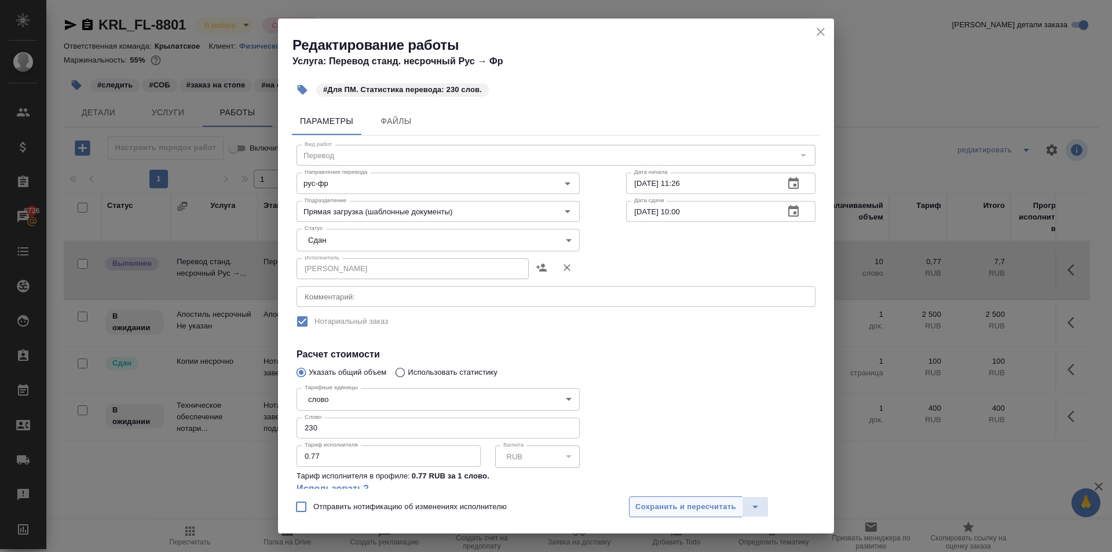
drag, startPoint x: 690, startPoint y: 485, endPoint x: 692, endPoint y: 499, distance: 13.5
click at [691, 493] on div "Редактирование работы Услуга: Перевод станд. несрочный Рус → Фр #Для ПМ. Статис…" at bounding box center [556, 276] width 556 height 515
click at [690, 505] on span "Сохранить и пересчитать" at bounding box center [685, 506] width 101 height 13
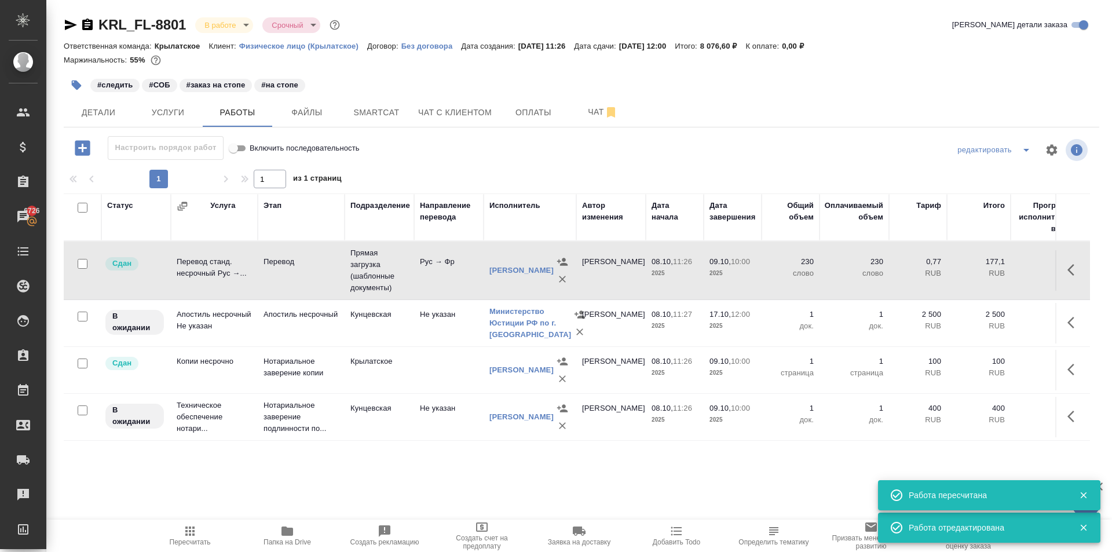
click at [175, 542] on span "Пересчитать" at bounding box center [190, 542] width 41 height 8
